Goal: Transaction & Acquisition: Subscribe to service/newsletter

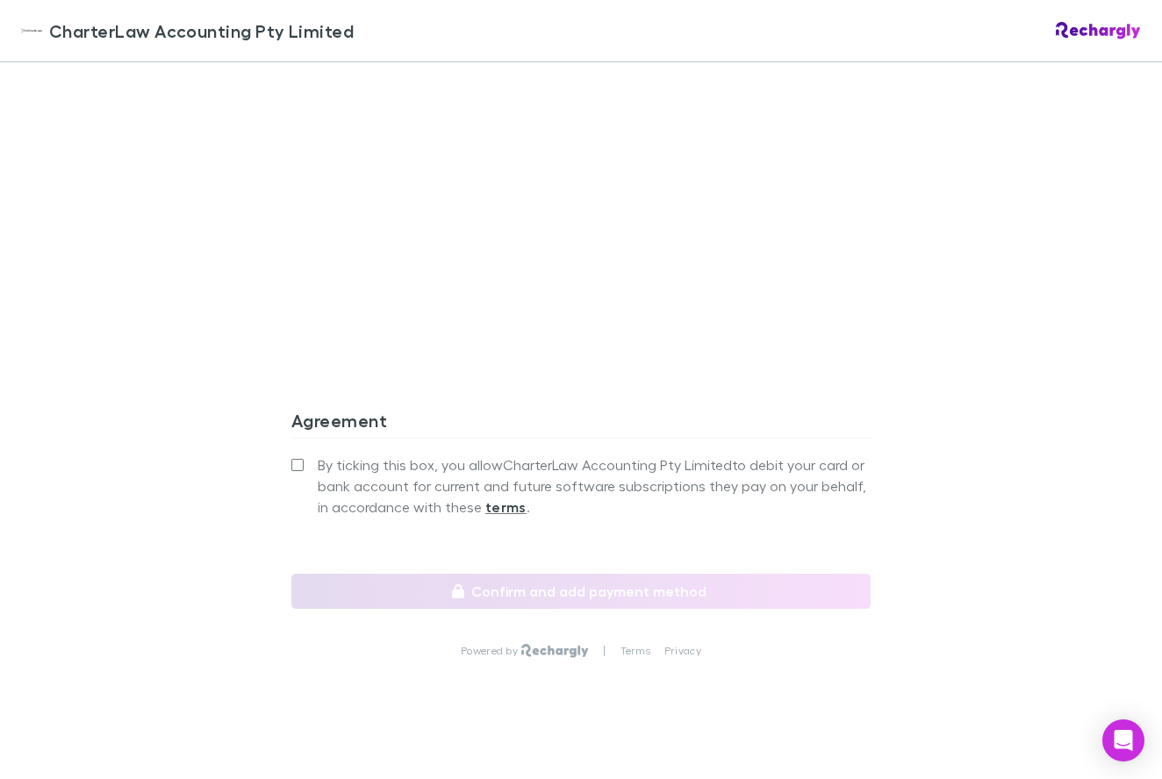
scroll to position [1490, 0]
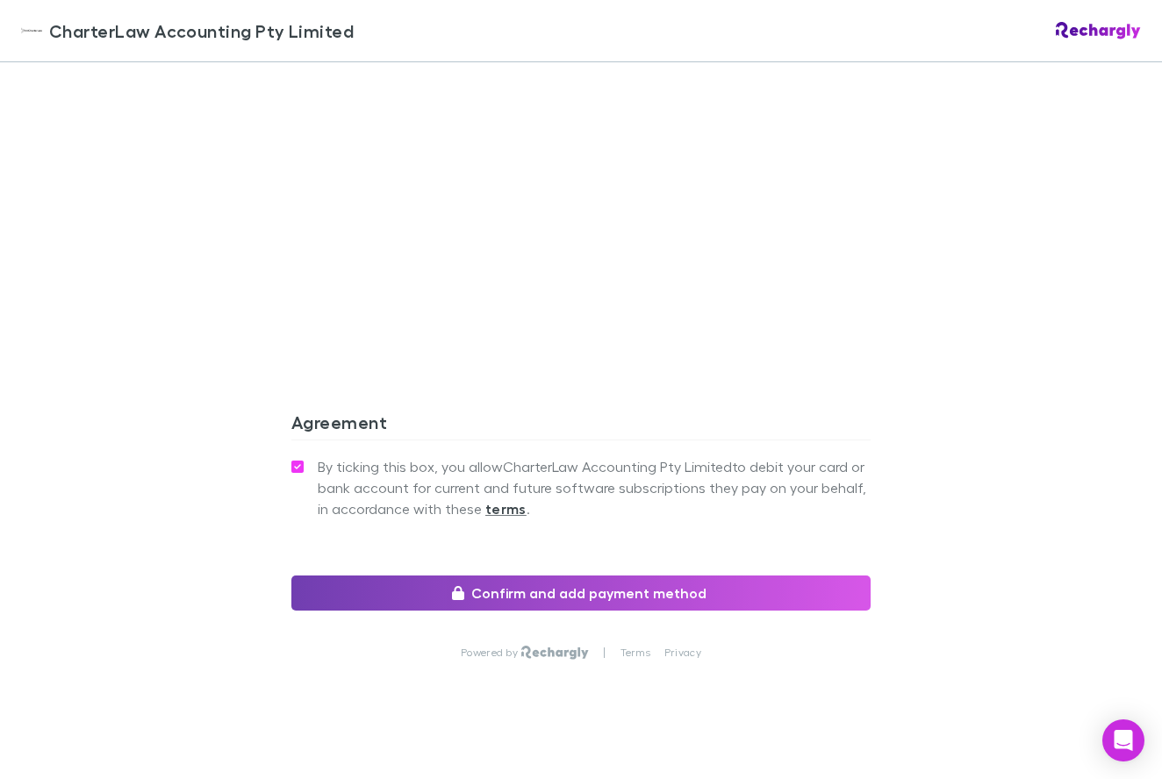
click at [634, 576] on button "Confirm and add payment method" at bounding box center [580, 593] width 579 height 35
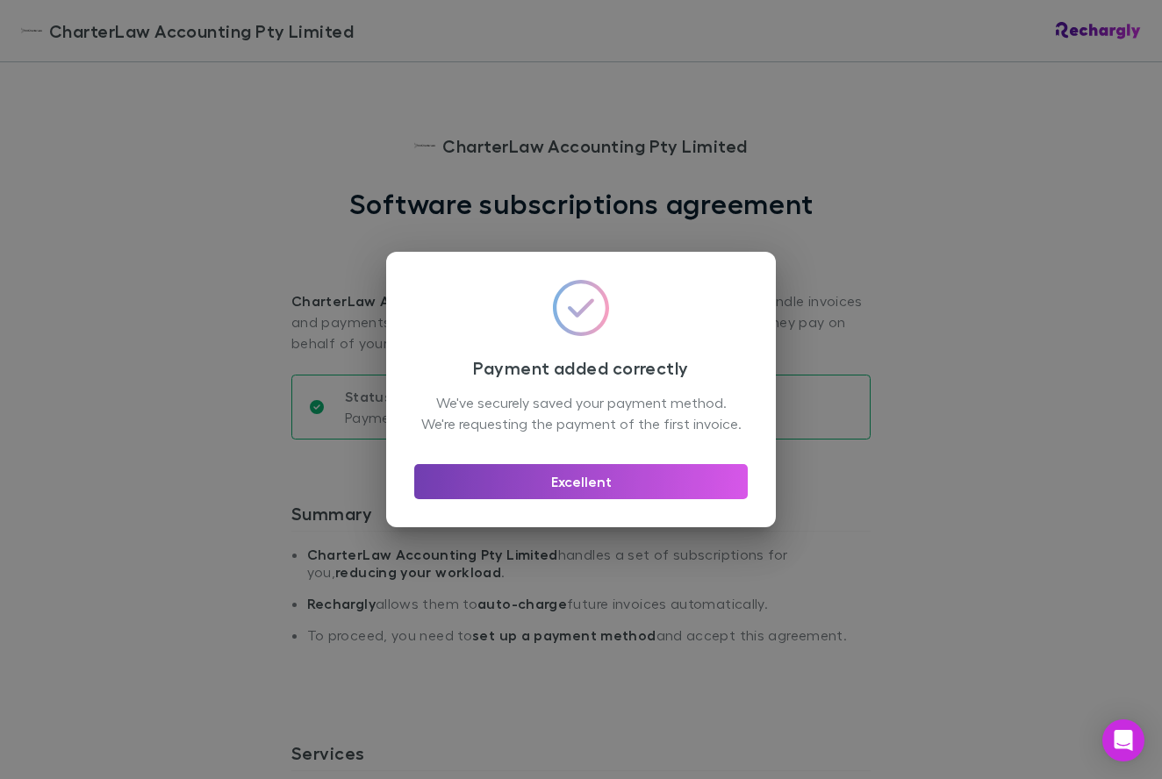
click at [583, 494] on button "Excellent" at bounding box center [580, 481] width 333 height 35
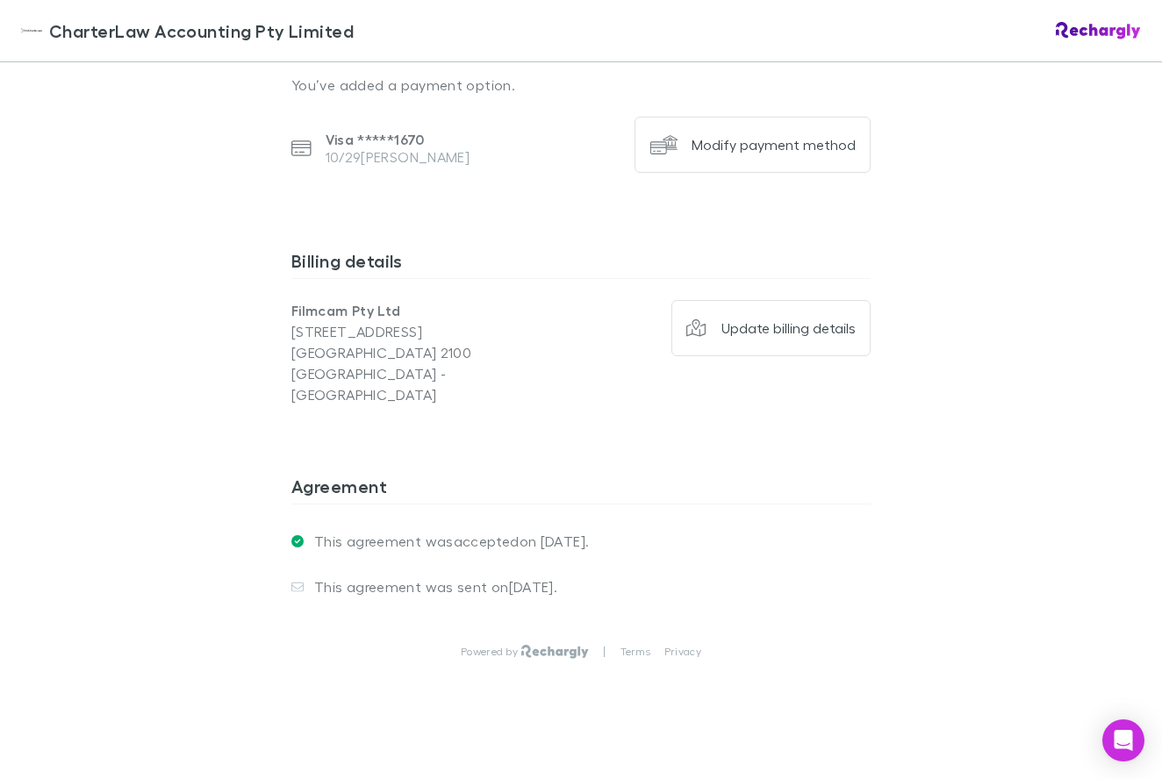
scroll to position [1221, 0]
click at [1129, 737] on icon "Open Intercom Messenger" at bounding box center [1123, 740] width 20 height 23
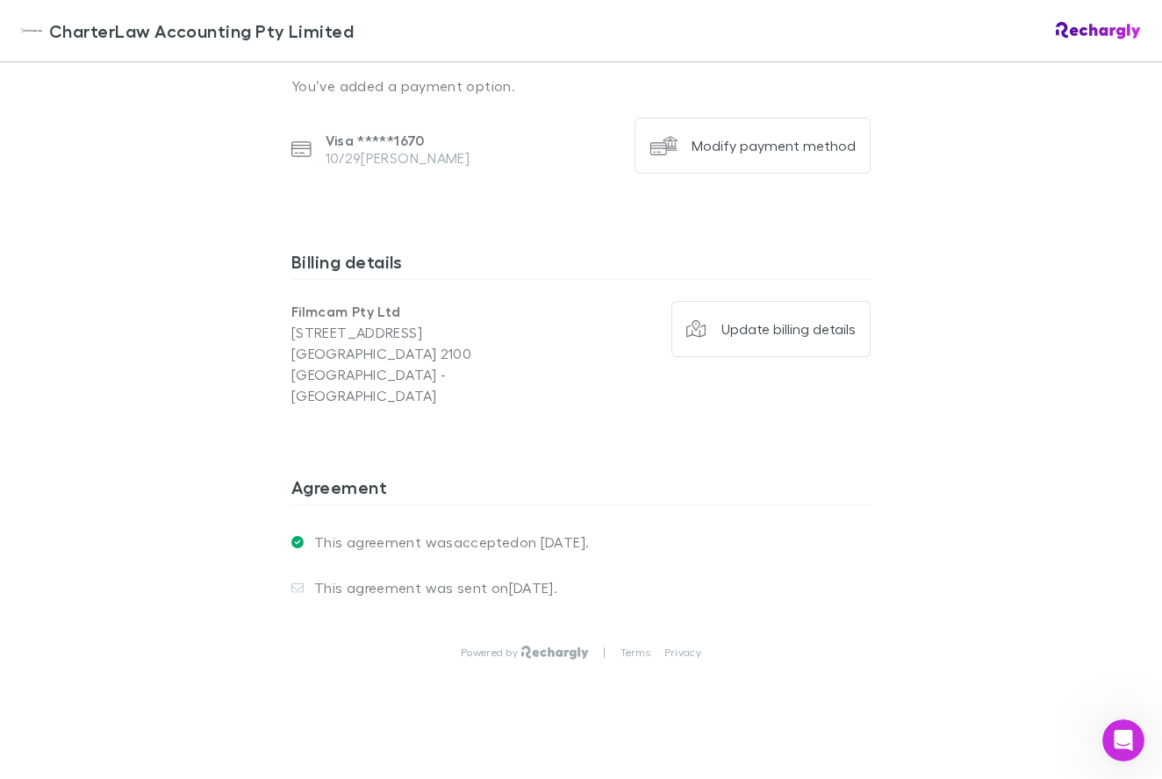
scroll to position [0, 0]
